Goal: Task Accomplishment & Management: Use online tool/utility

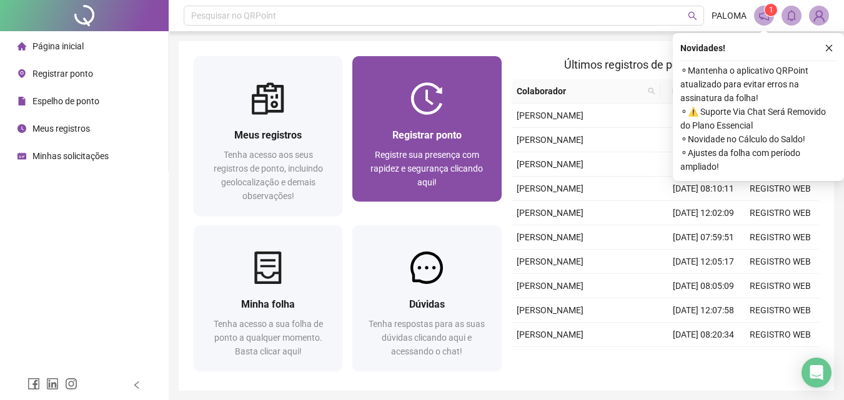
click at [450, 148] on div "Registre sua presença com rapidez e segurança clicando aqui!" at bounding box center [426, 168] width 119 height 41
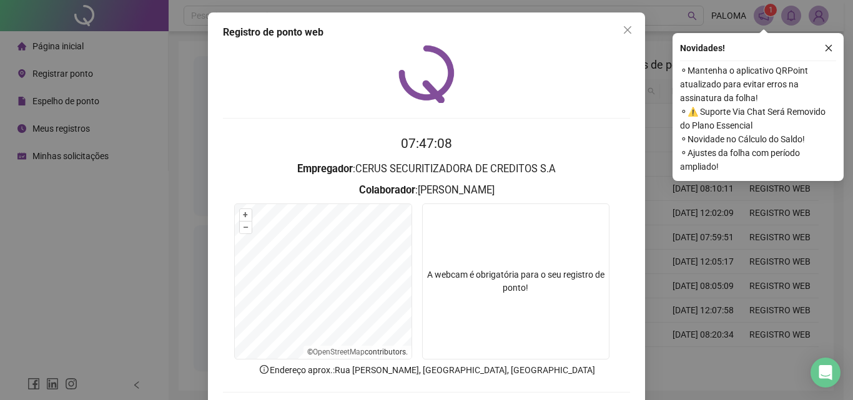
scroll to position [60, 0]
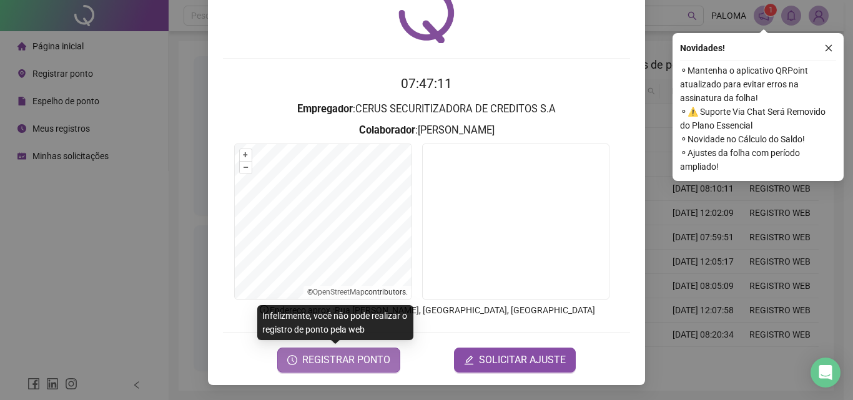
click at [363, 358] on span "REGISTRAR PONTO" at bounding box center [346, 360] width 88 height 15
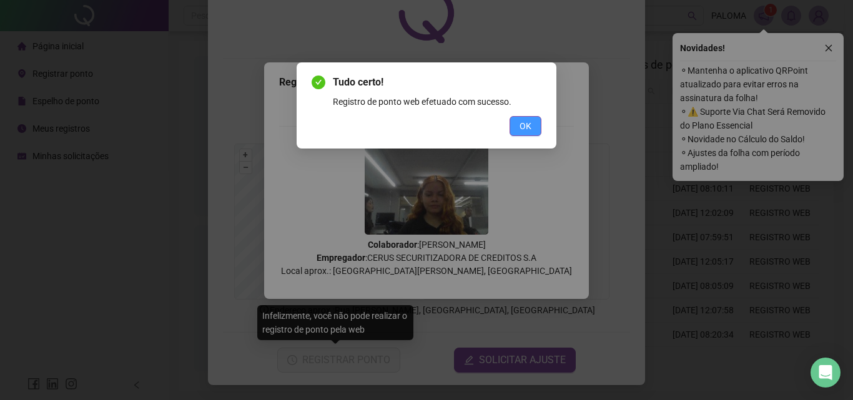
click at [518, 127] on button "OK" at bounding box center [526, 126] width 32 height 20
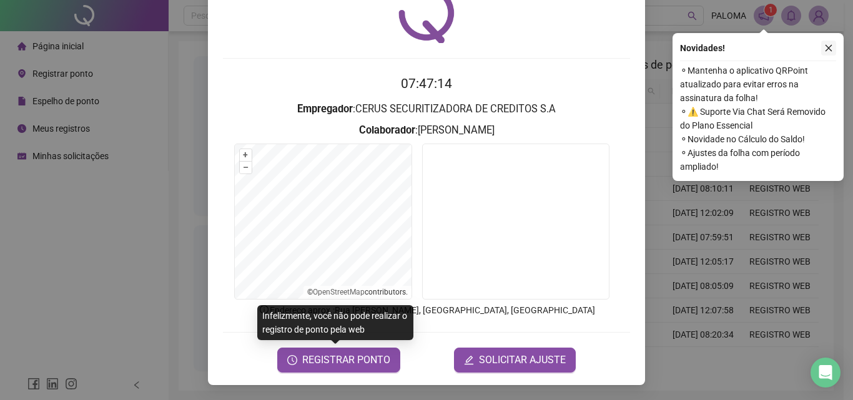
click at [827, 49] on icon "close" at bounding box center [828, 48] width 9 height 9
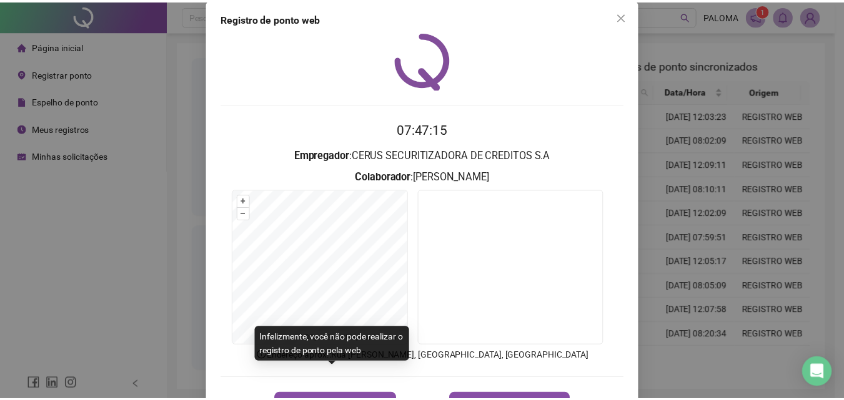
scroll to position [0, 0]
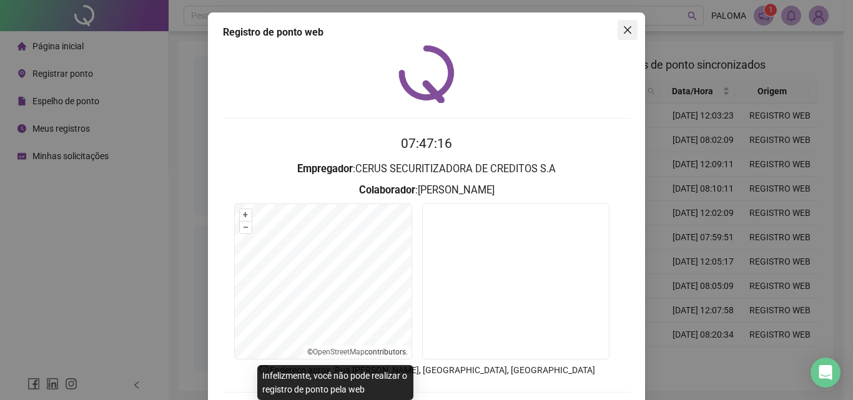
click at [625, 39] on button "Close" at bounding box center [628, 30] width 20 height 20
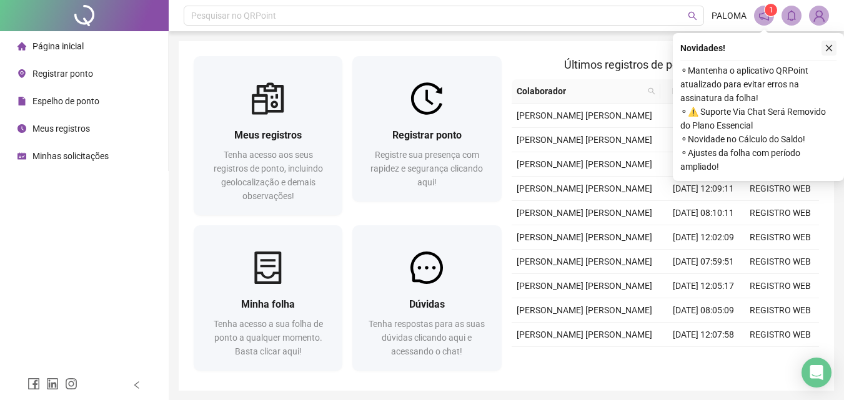
click at [823, 46] on button "button" at bounding box center [828, 48] width 15 height 15
